Goal: Transaction & Acquisition: Purchase product/service

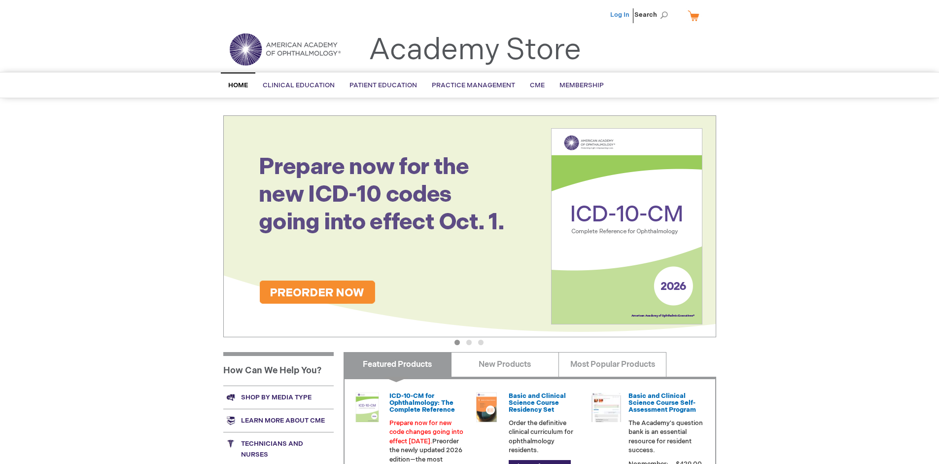
click at [620, 15] on link "Log In" at bounding box center [619, 15] width 19 height 8
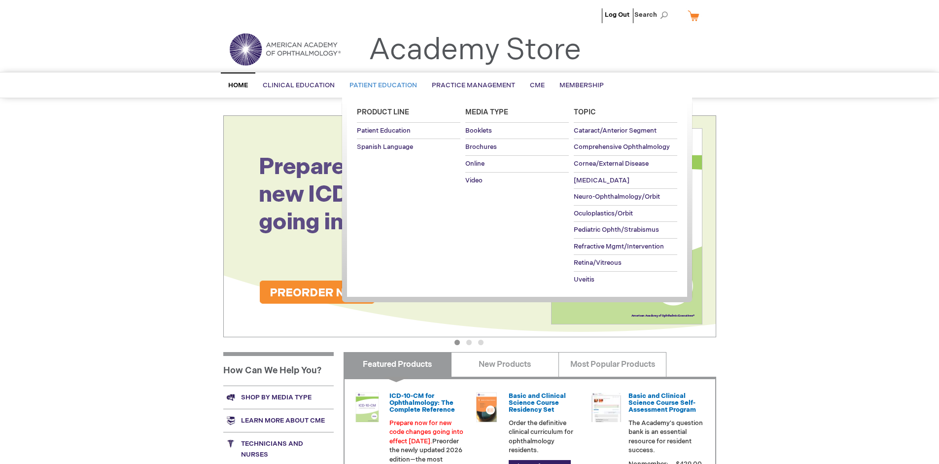
click at [380, 85] on span "Patient Education" at bounding box center [382, 85] width 67 height 8
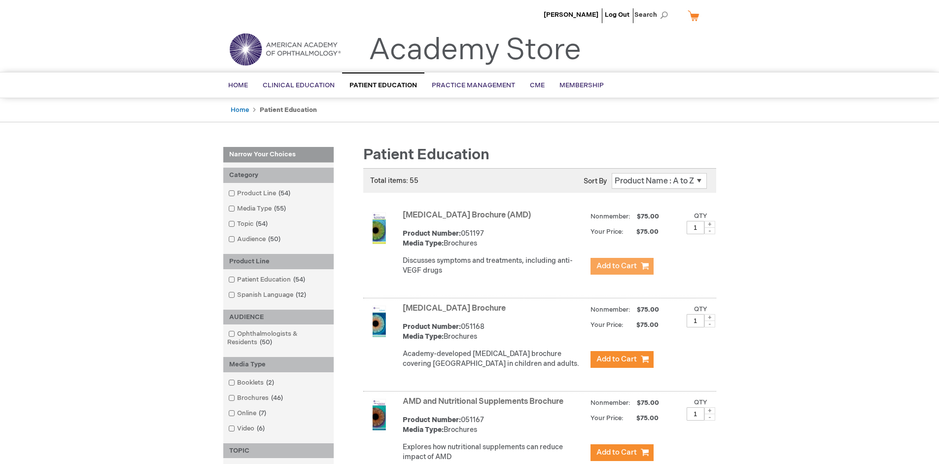
click at [621, 266] on span "Add to Cart" at bounding box center [616, 265] width 40 height 9
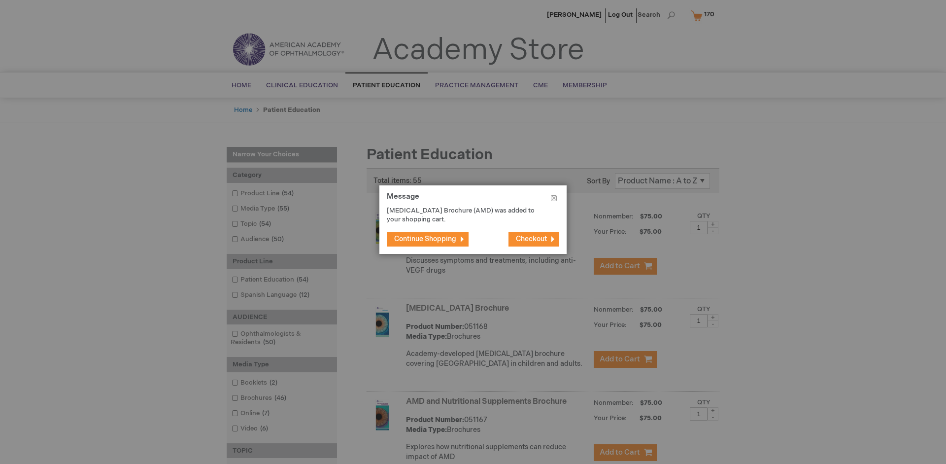
click at [425, 238] on span "Continue Shopping" at bounding box center [425, 239] width 62 height 8
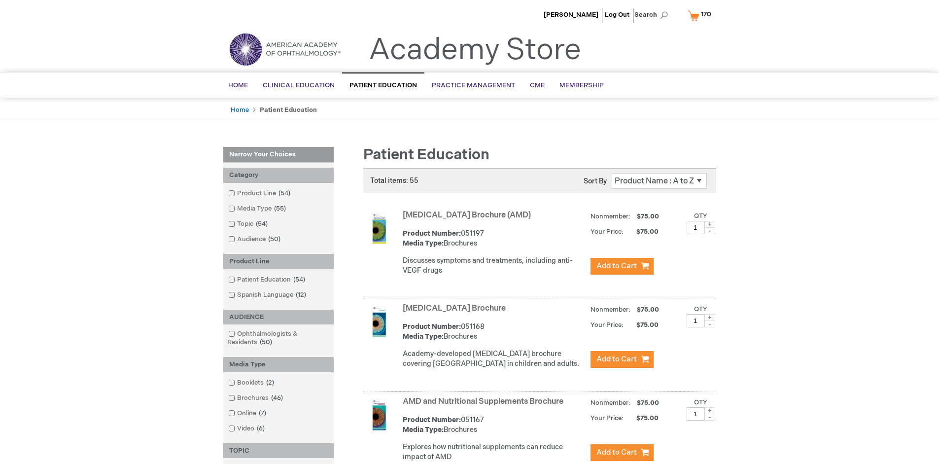
click at [485, 406] on link "AMD and Nutritional Supplements Brochure" at bounding box center [483, 401] width 161 height 9
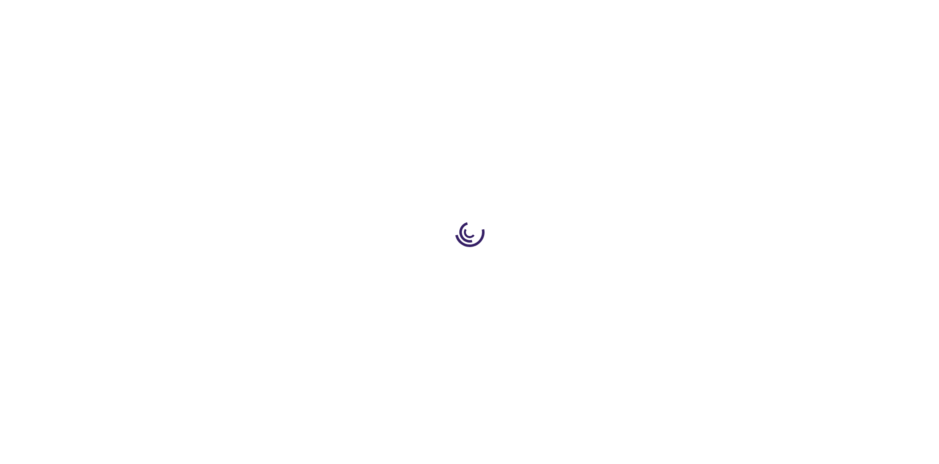
type input "1"
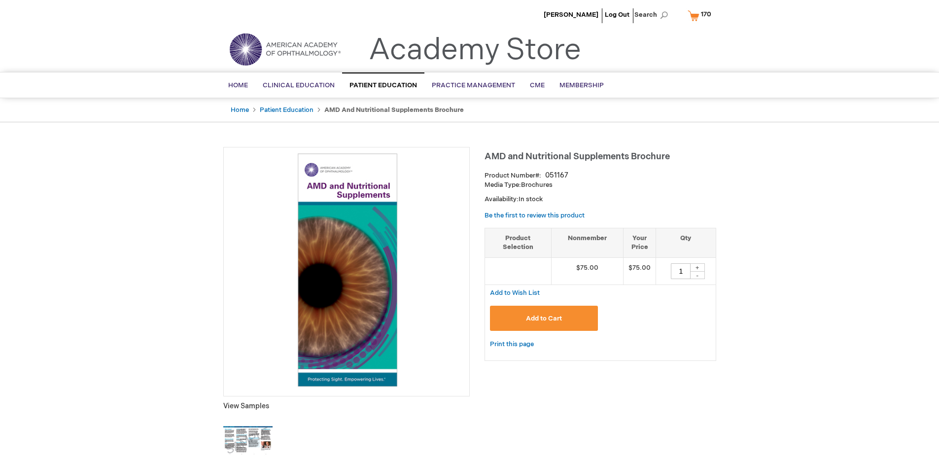
click at [543, 318] on span "Add to Cart" at bounding box center [544, 318] width 36 height 8
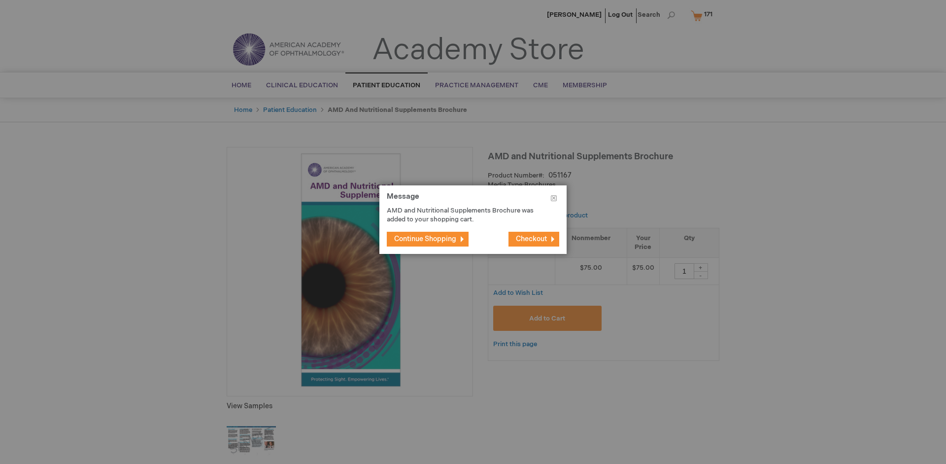
click at [425, 238] on span "Continue Shopping" at bounding box center [425, 239] width 62 height 8
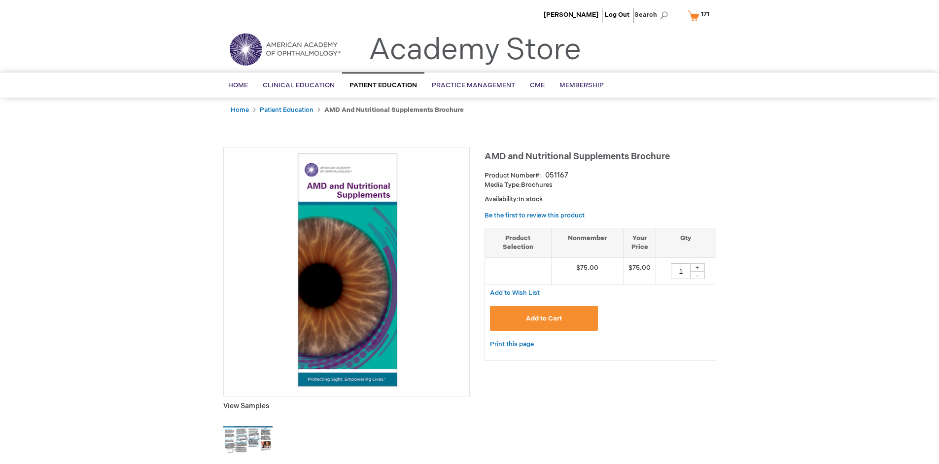
click at [700, 15] on span "171 171 items" at bounding box center [704, 14] width 11 height 12
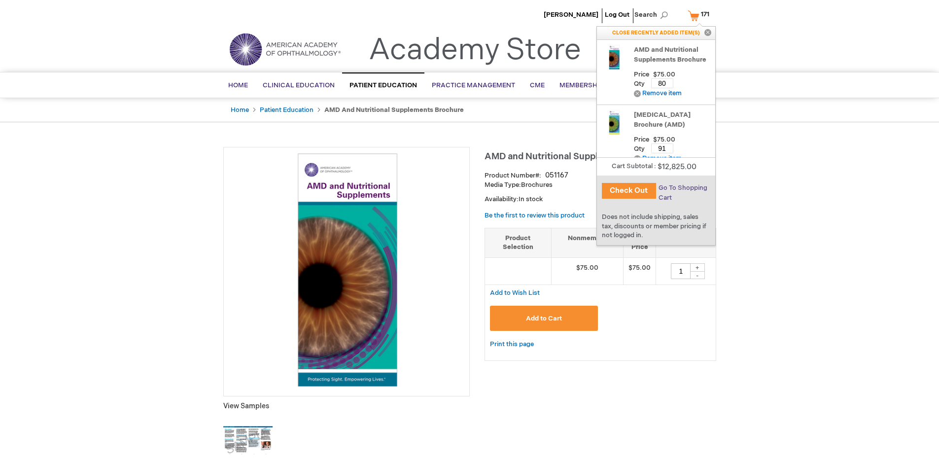
click at [682, 188] on span "Go To Shopping Cart" at bounding box center [682, 193] width 49 height 18
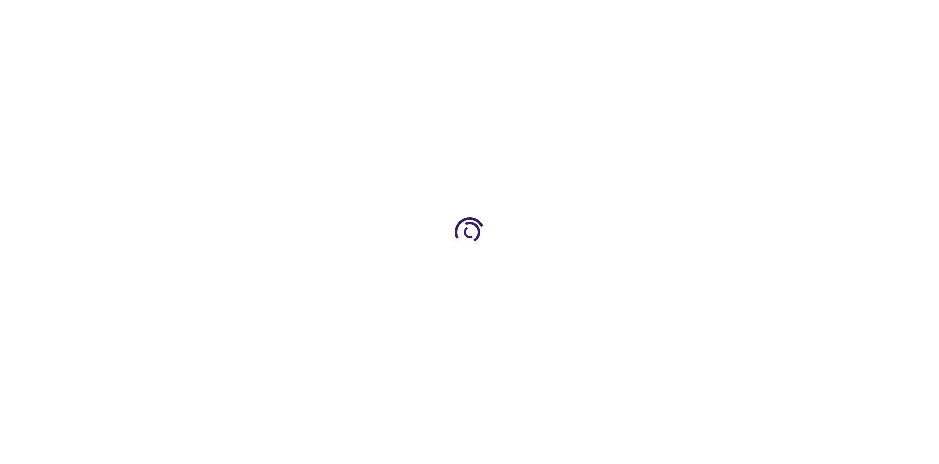
select select "US"
select select "41"
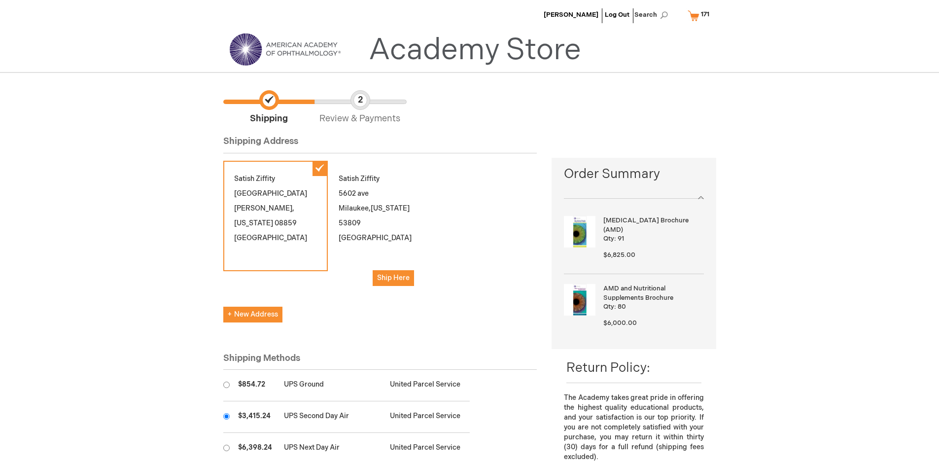
click at [226, 416] on input "radio" at bounding box center [226, 416] width 6 height 6
